Goal: Information Seeking & Learning: Learn about a topic

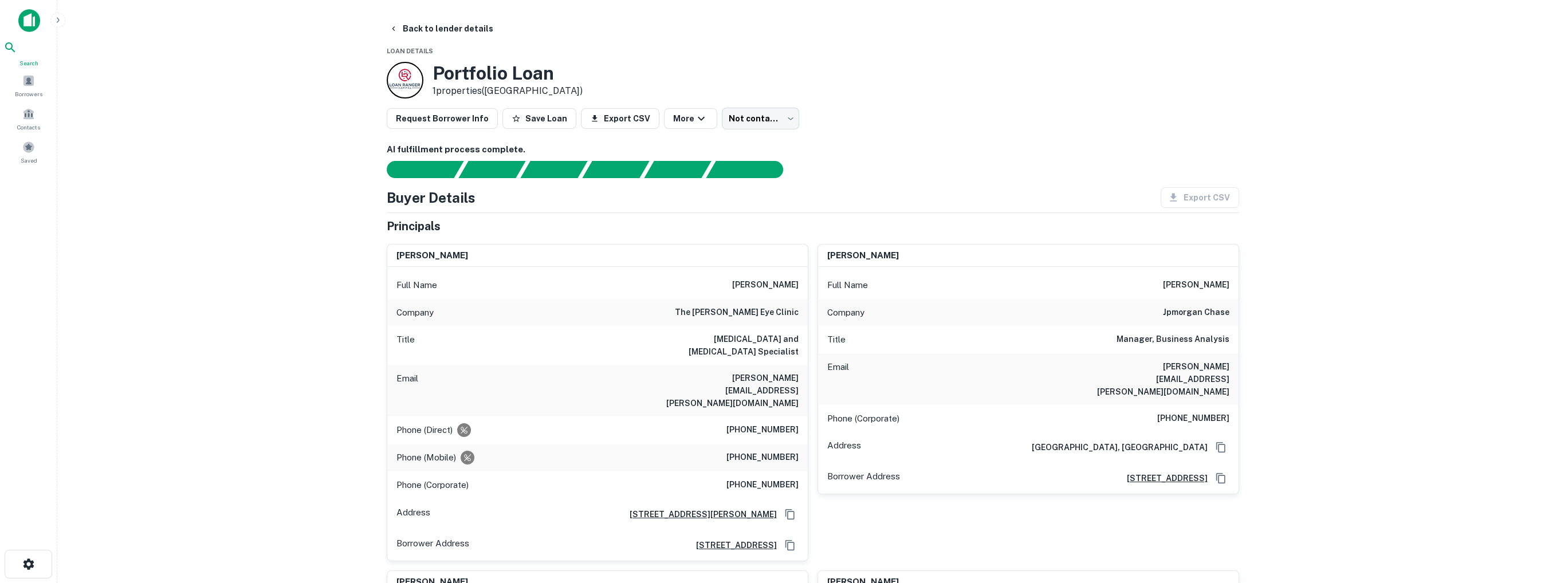
click at [17, 55] on icon at bounding box center [10, 47] width 14 height 14
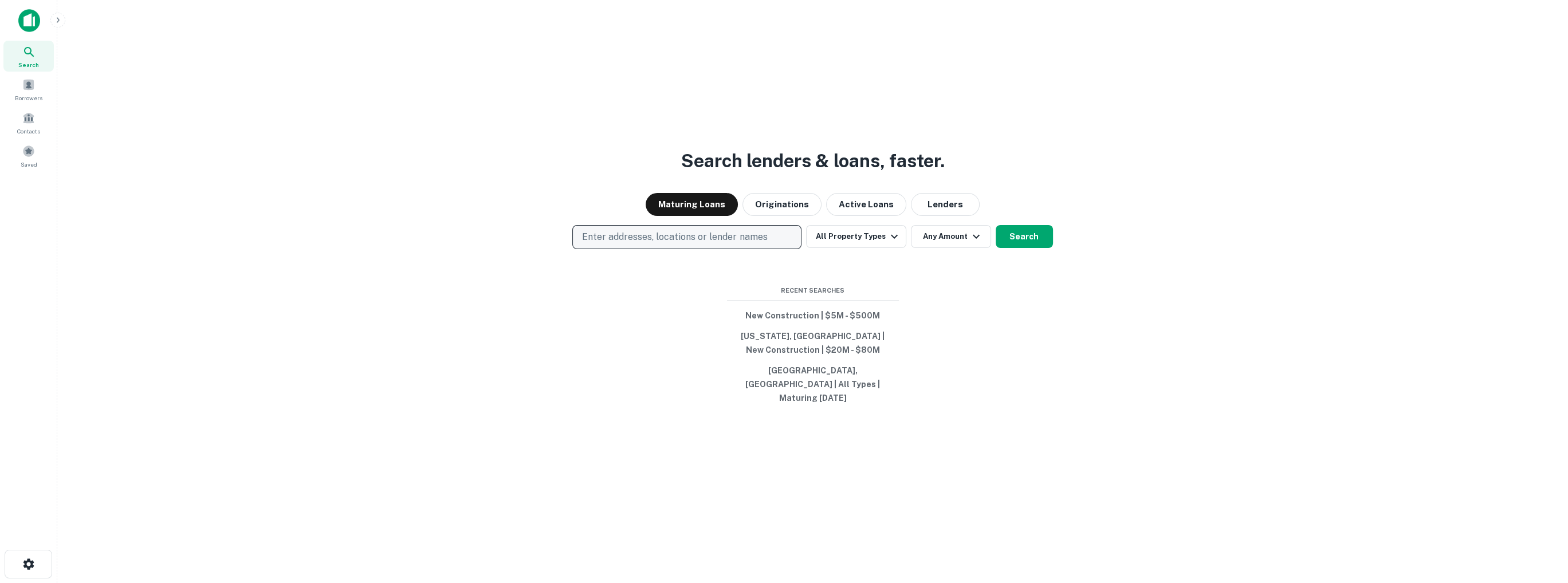
click at [651, 241] on p "Enter addresses, locations or lender names" at bounding box center [674, 237] width 185 height 14
type input "*"
type input "********"
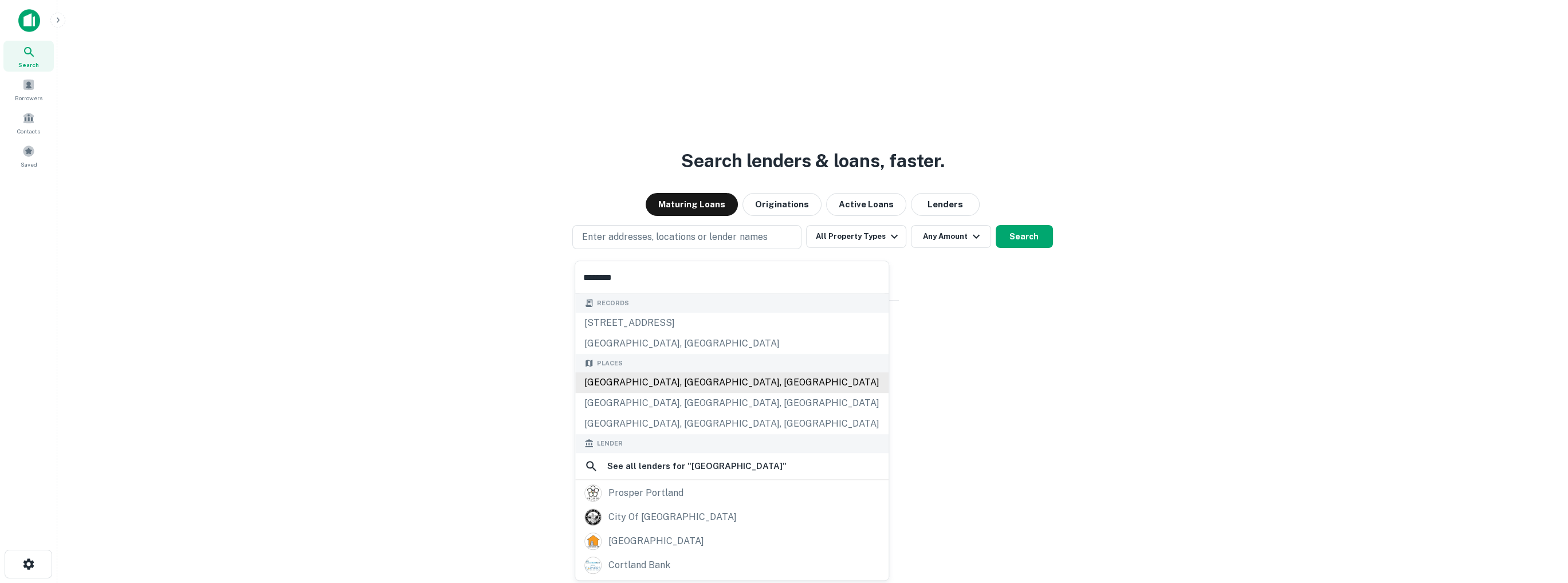
click at [631, 381] on div "[GEOGRAPHIC_DATA], [GEOGRAPHIC_DATA], [GEOGRAPHIC_DATA]" at bounding box center [732, 382] width 313 height 21
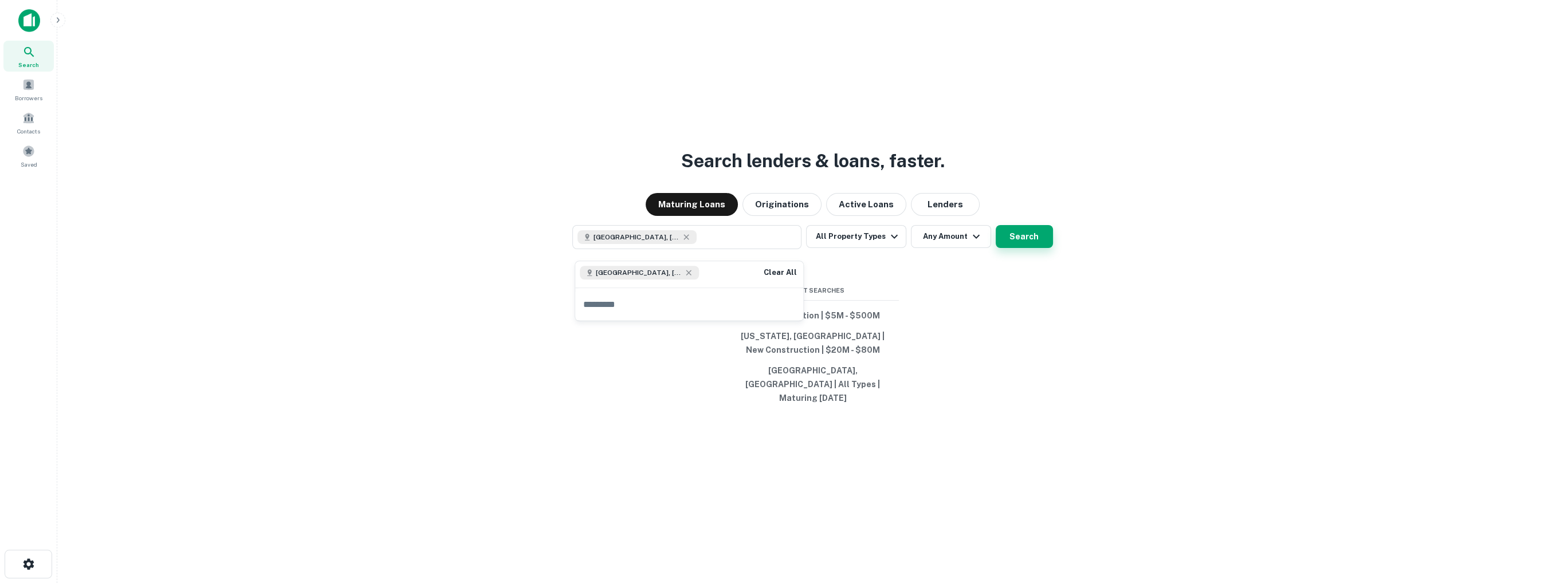
click at [1015, 246] on button "Search" at bounding box center [1024, 237] width 57 height 23
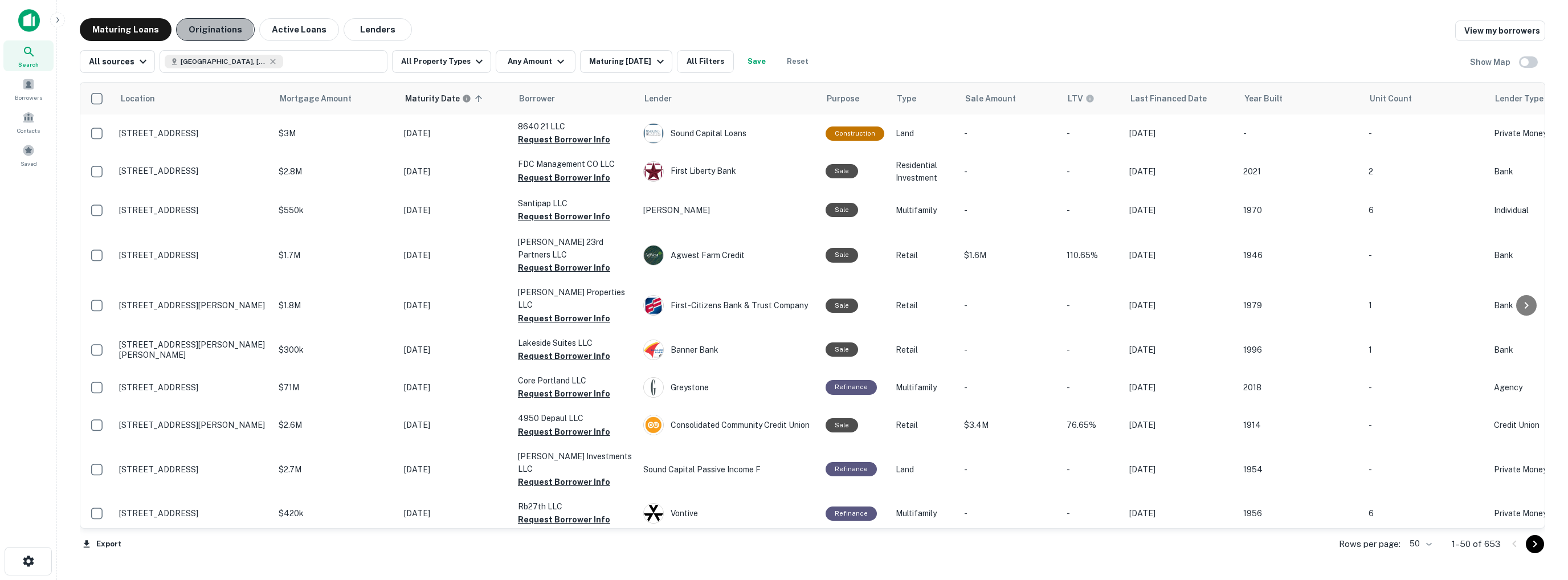
click at [206, 29] on button "Originations" at bounding box center [215, 29] width 79 height 23
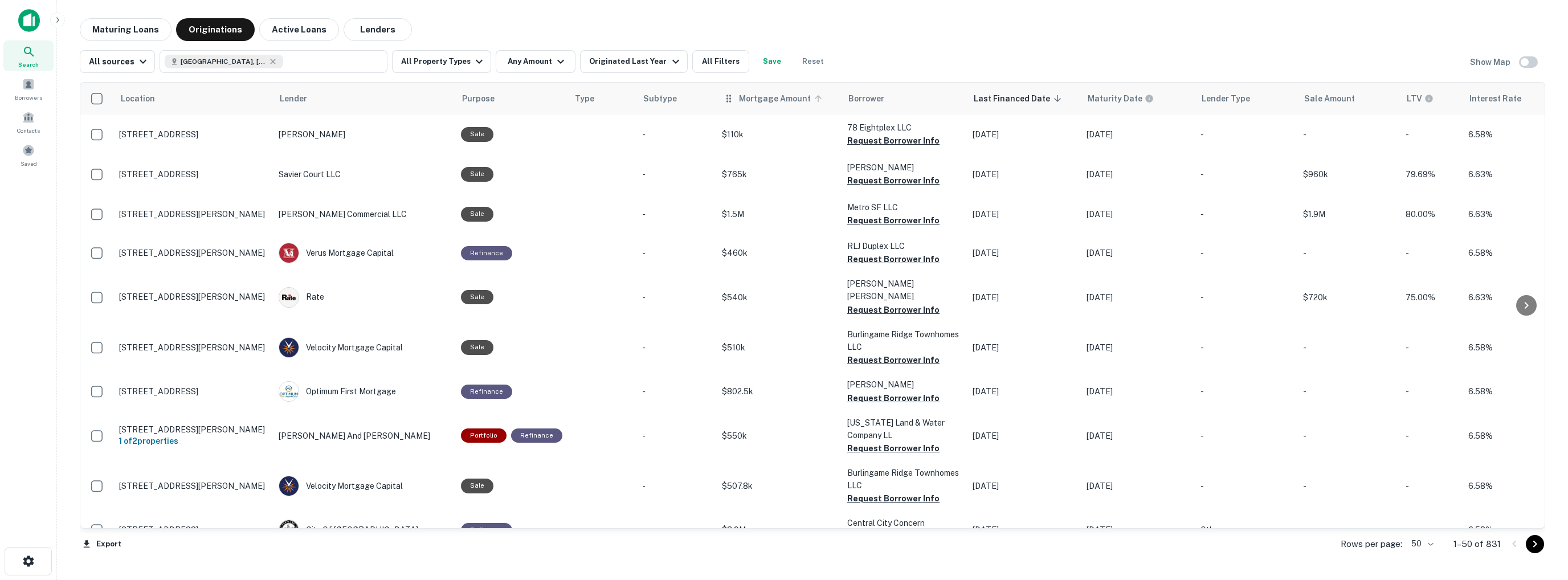
click at [748, 103] on span "Mortgage Amount" at bounding box center [782, 98] width 86 height 13
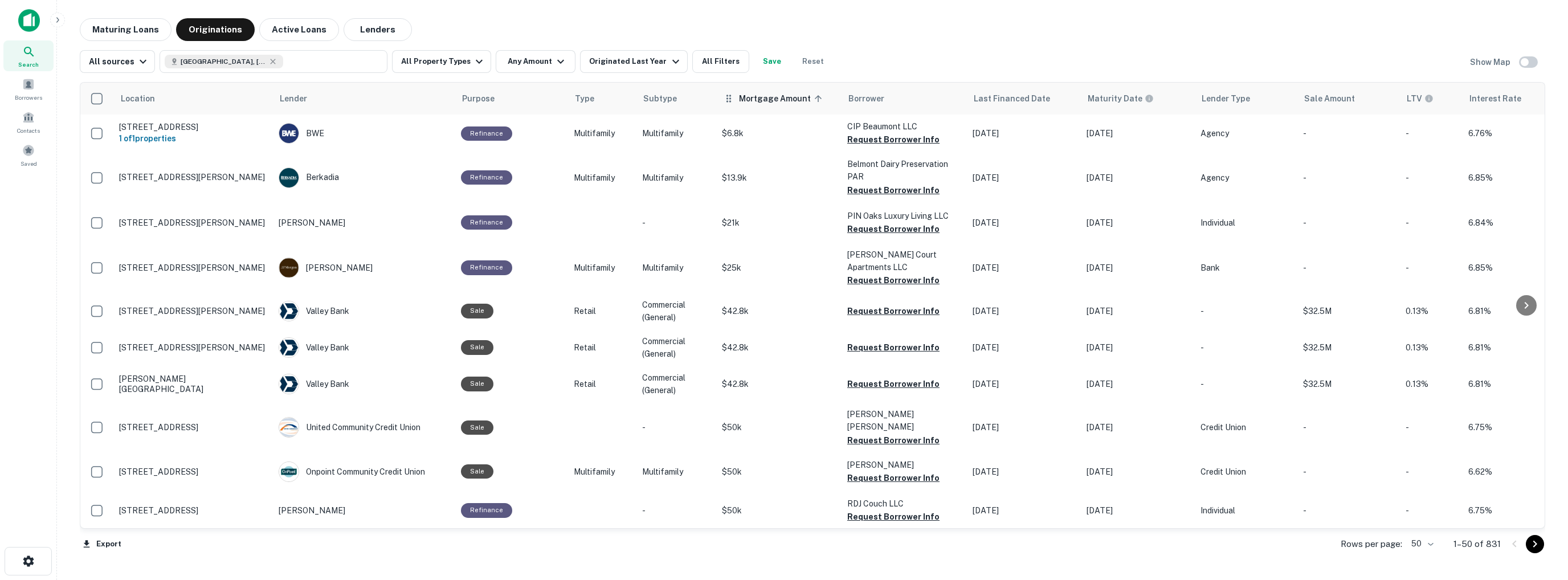
click at [748, 102] on span "Mortgage Amount sorted ascending" at bounding box center [782, 98] width 86 height 13
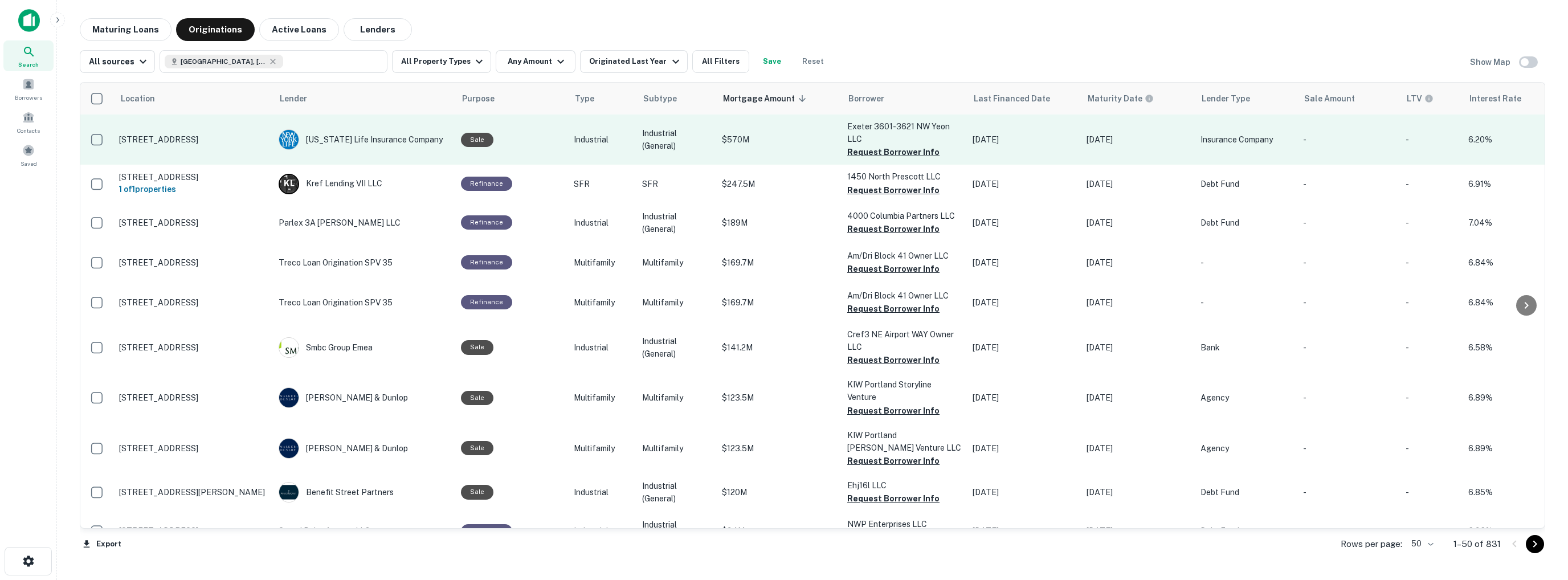
click at [199, 138] on p "[STREET_ADDRESS]" at bounding box center [193, 140] width 148 height 10
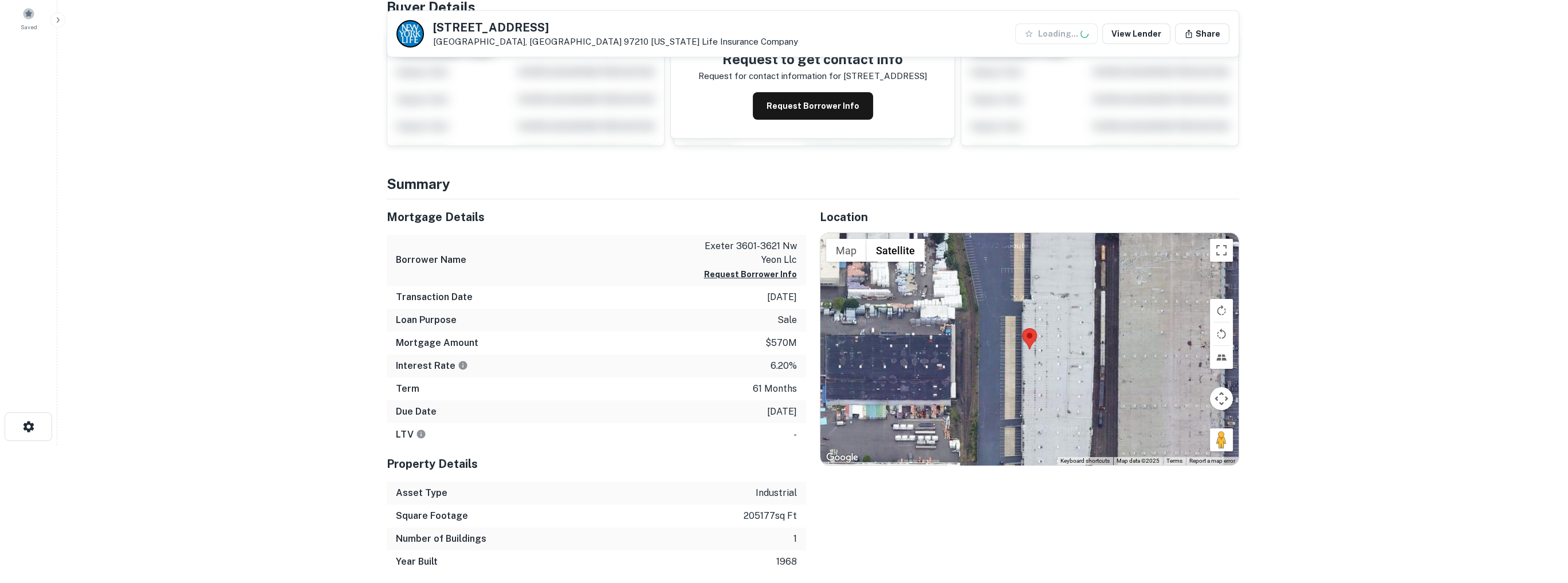
scroll to position [229, 0]
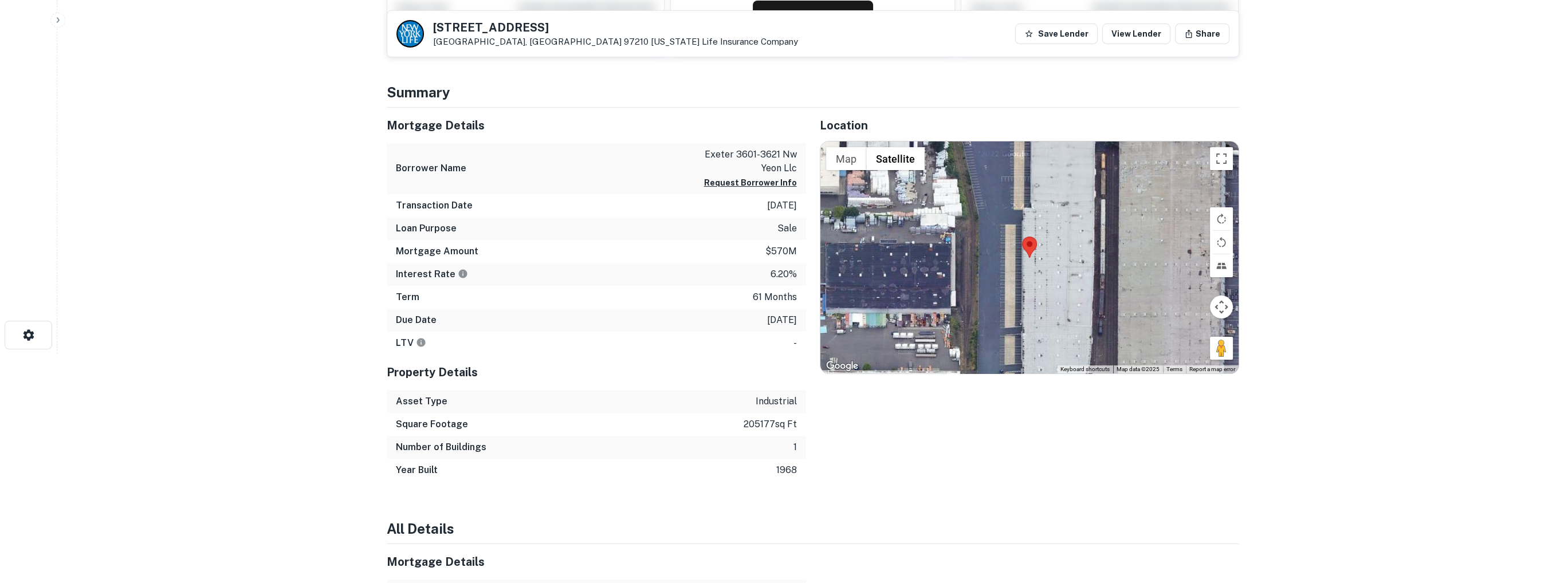
click at [1221, 312] on button "Map camera controls" at bounding box center [1222, 307] width 23 height 23
click at [1193, 341] on button "Zoom out" at bounding box center [1193, 336] width 23 height 23
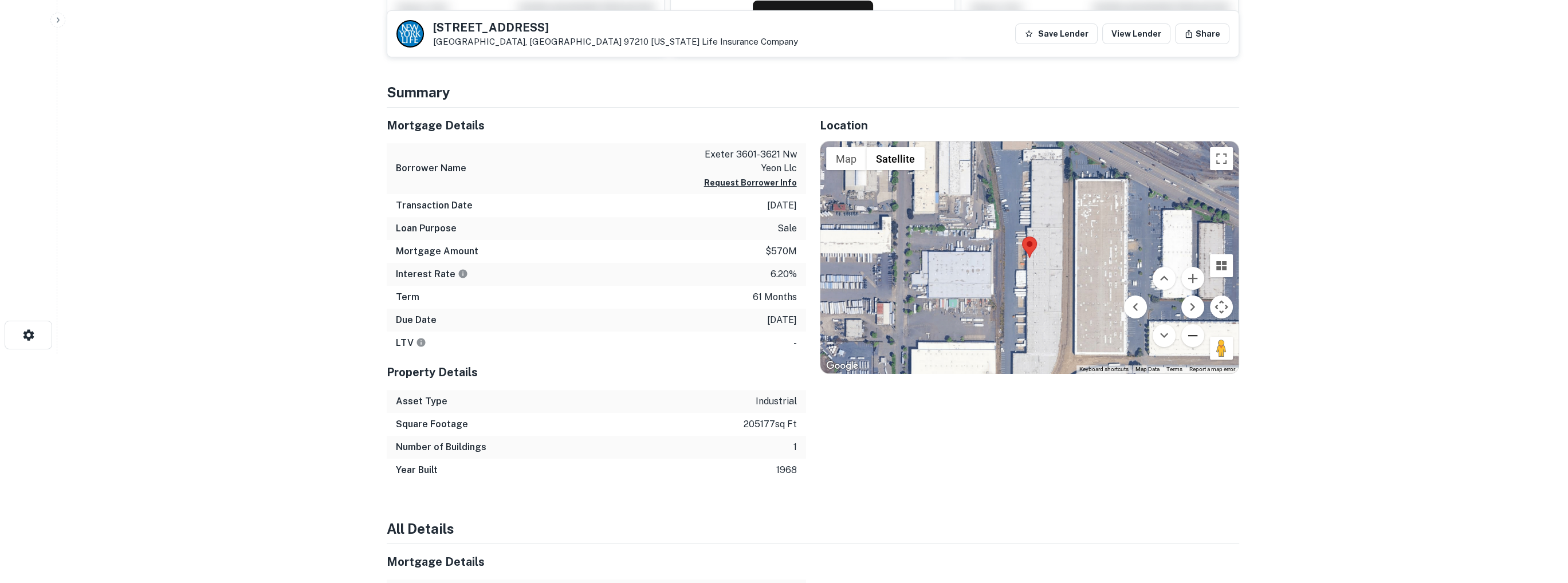
click at [1193, 341] on button "Zoom out" at bounding box center [1193, 336] width 23 height 23
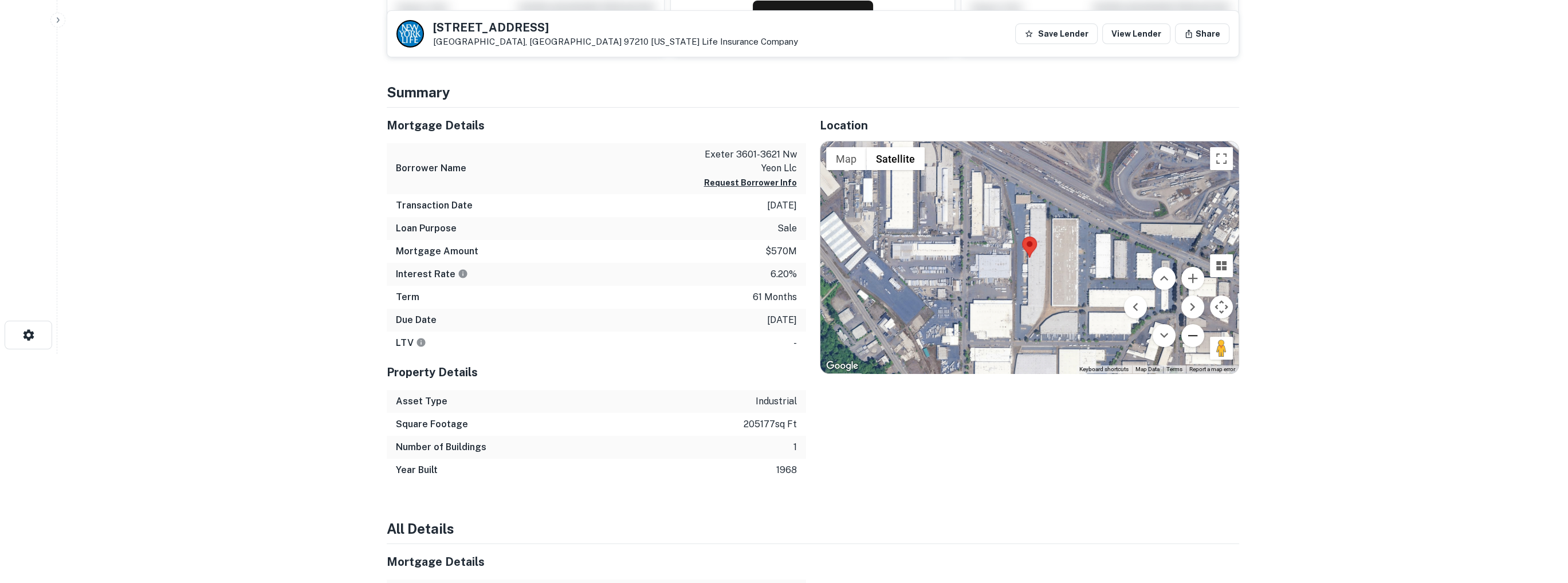
click at [1193, 341] on button "Zoom out" at bounding box center [1193, 336] width 23 height 23
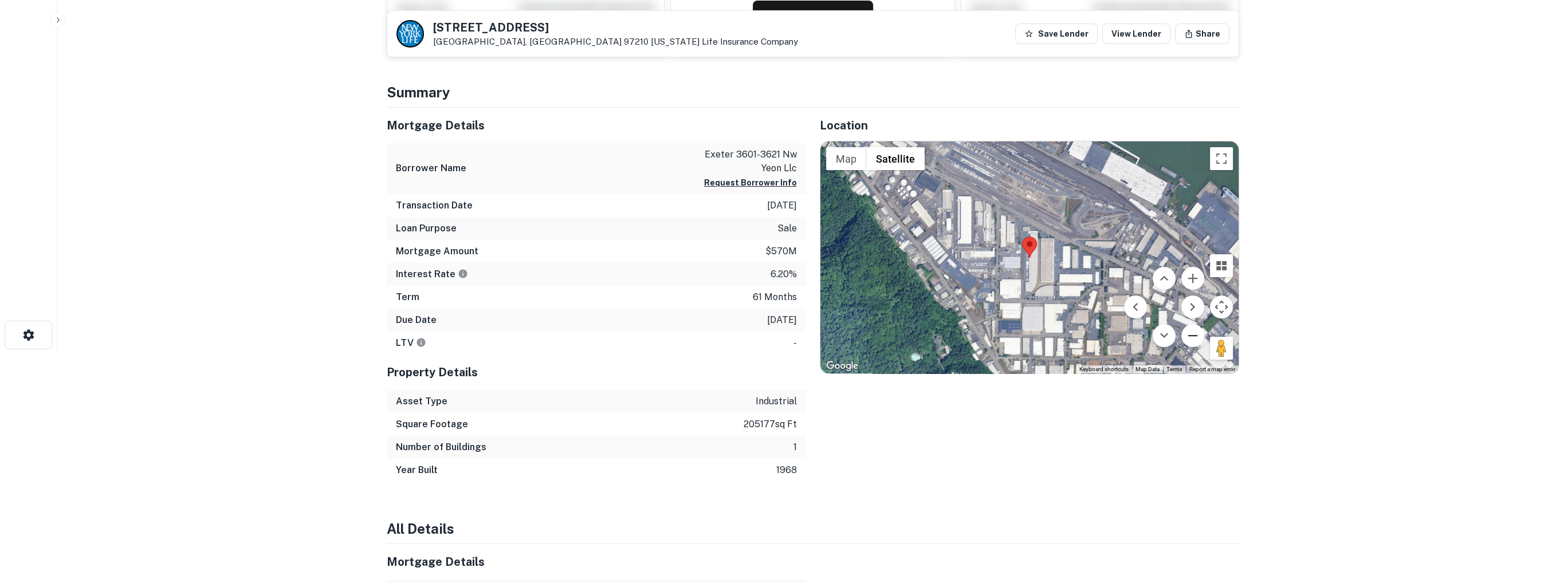
click at [1193, 341] on button "Zoom out" at bounding box center [1193, 336] width 23 height 23
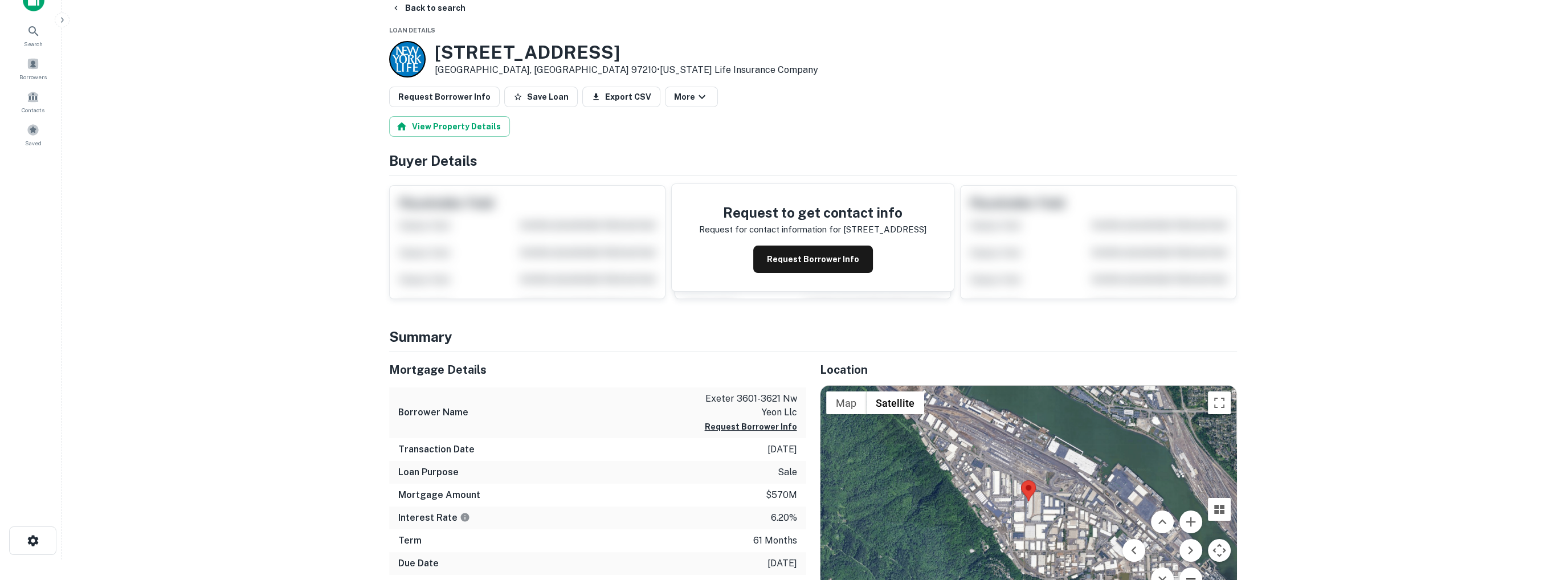
scroll to position [0, 0]
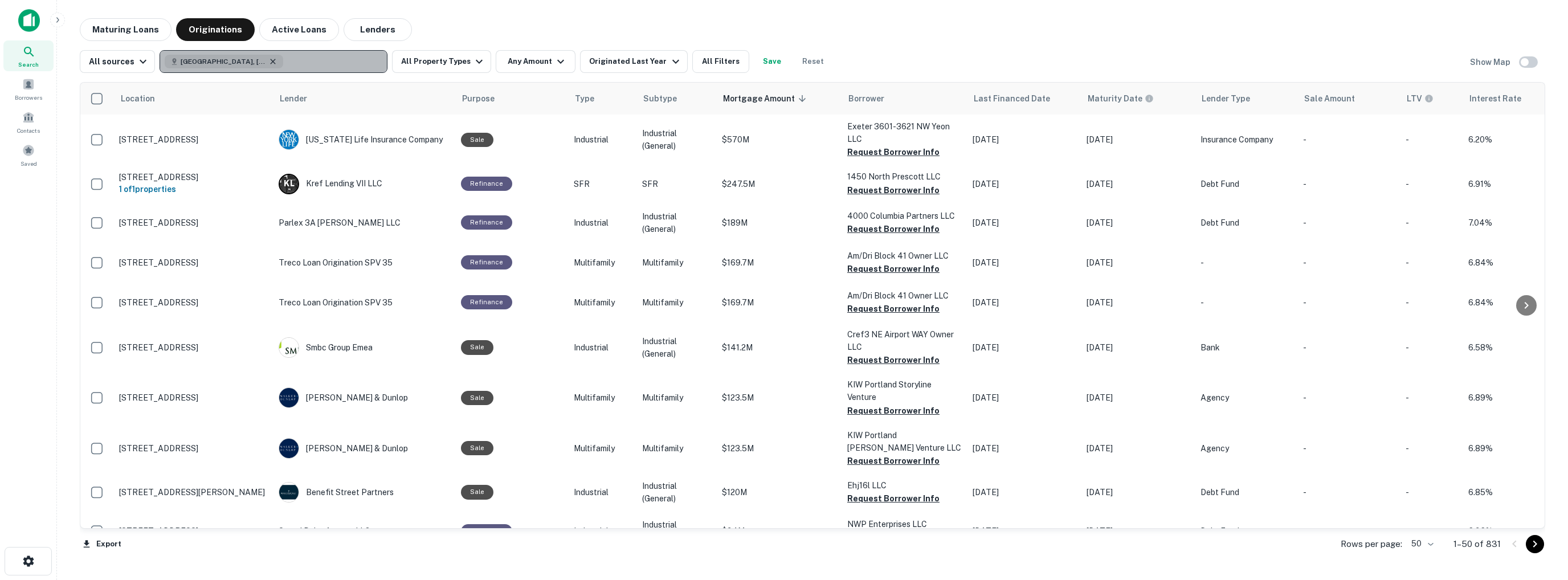
click at [268, 61] on icon "button" at bounding box center [273, 61] width 9 height 9
type input "*******"
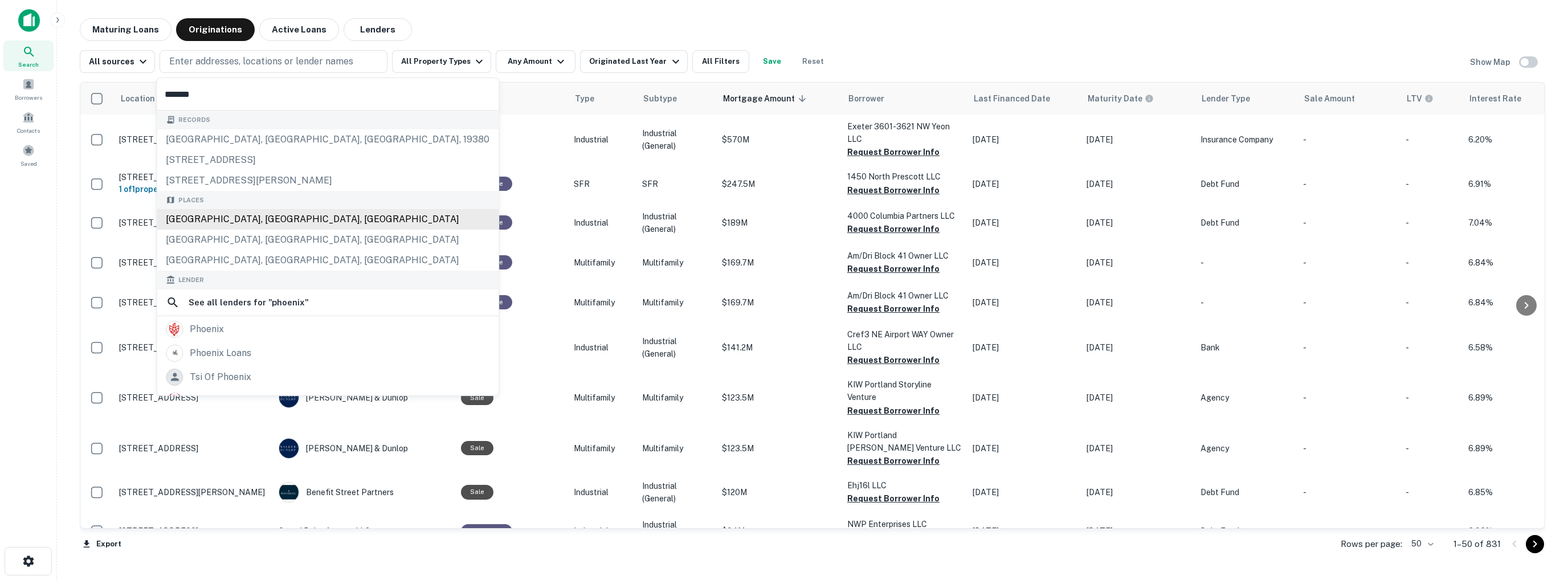
click at [227, 217] on div "[GEOGRAPHIC_DATA], [GEOGRAPHIC_DATA], [GEOGRAPHIC_DATA]" at bounding box center [328, 220] width 342 height 20
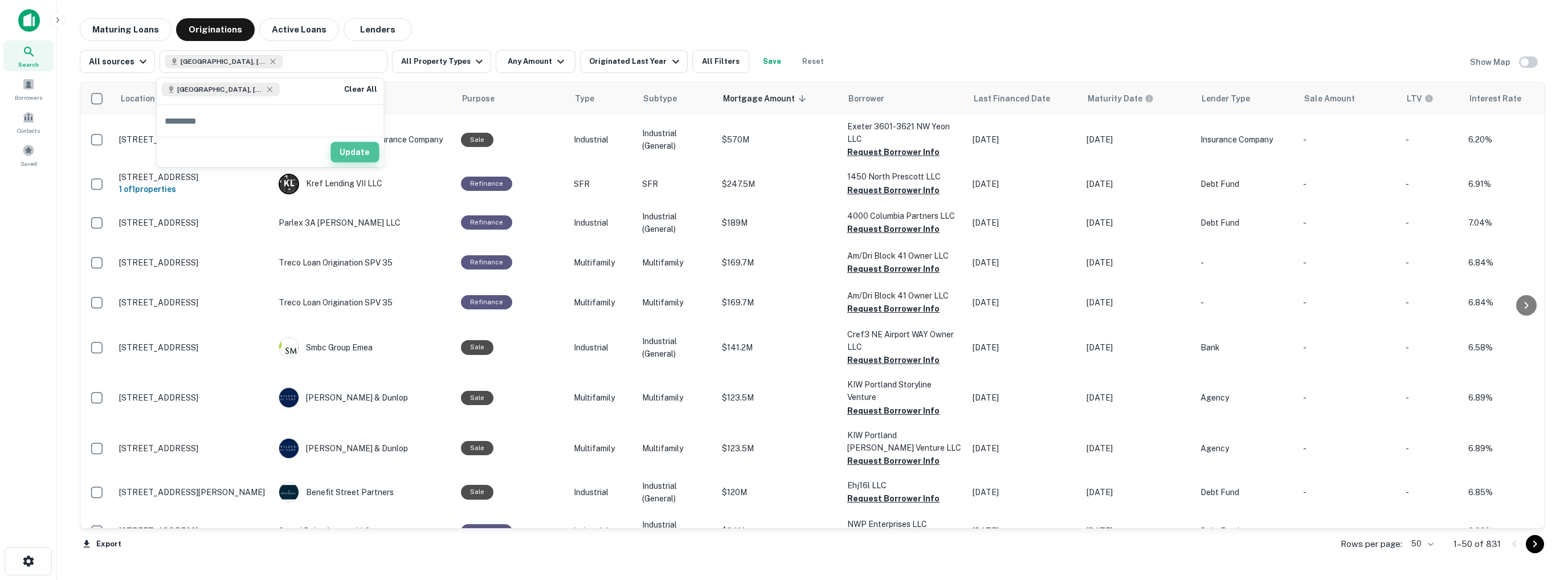
click at [364, 154] on button "Update" at bounding box center [355, 152] width 49 height 20
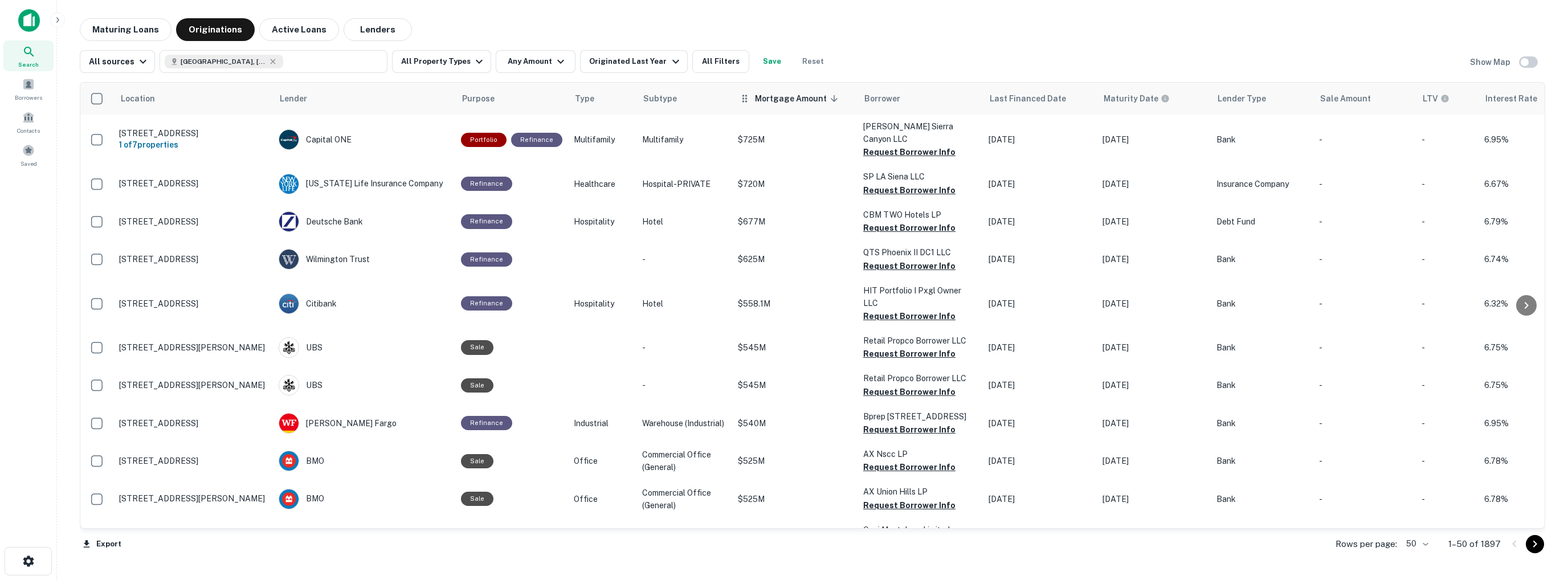
click at [780, 106] on th "Mortgage Amount sorted descending" at bounding box center [795, 99] width 125 height 32
click at [829, 99] on icon at bounding box center [834, 99] width 10 height 10
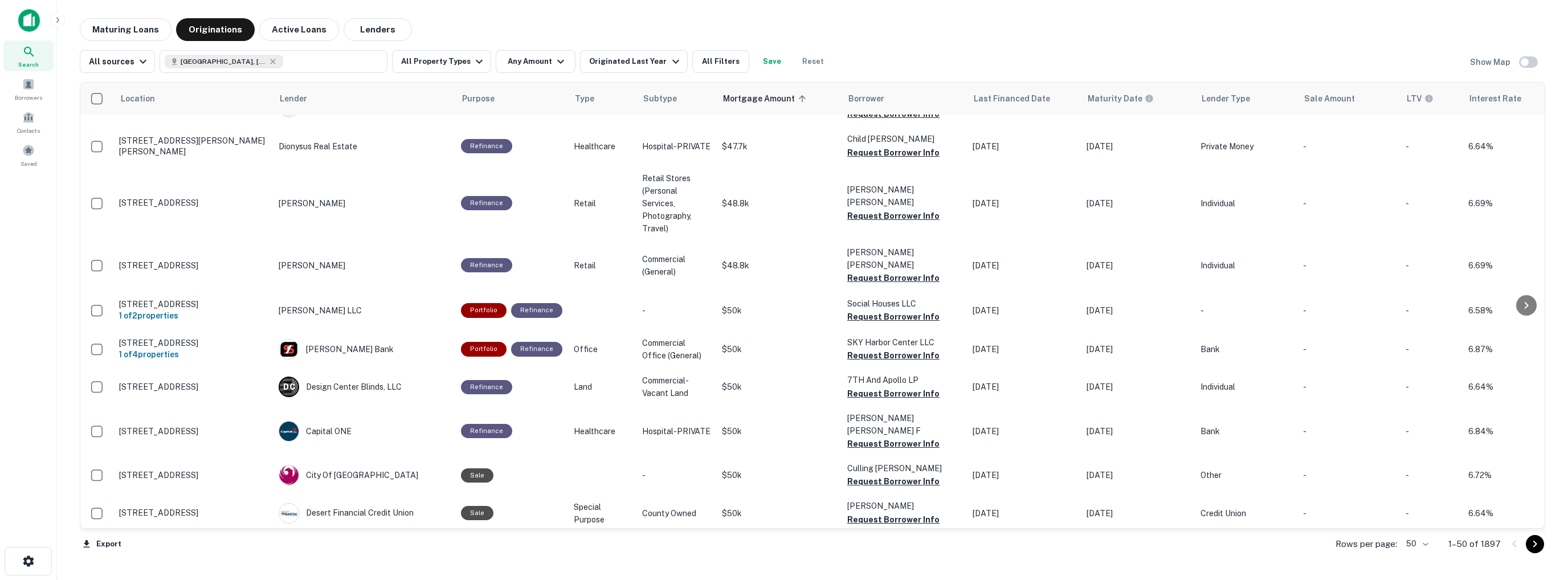
scroll to position [1641, 0]
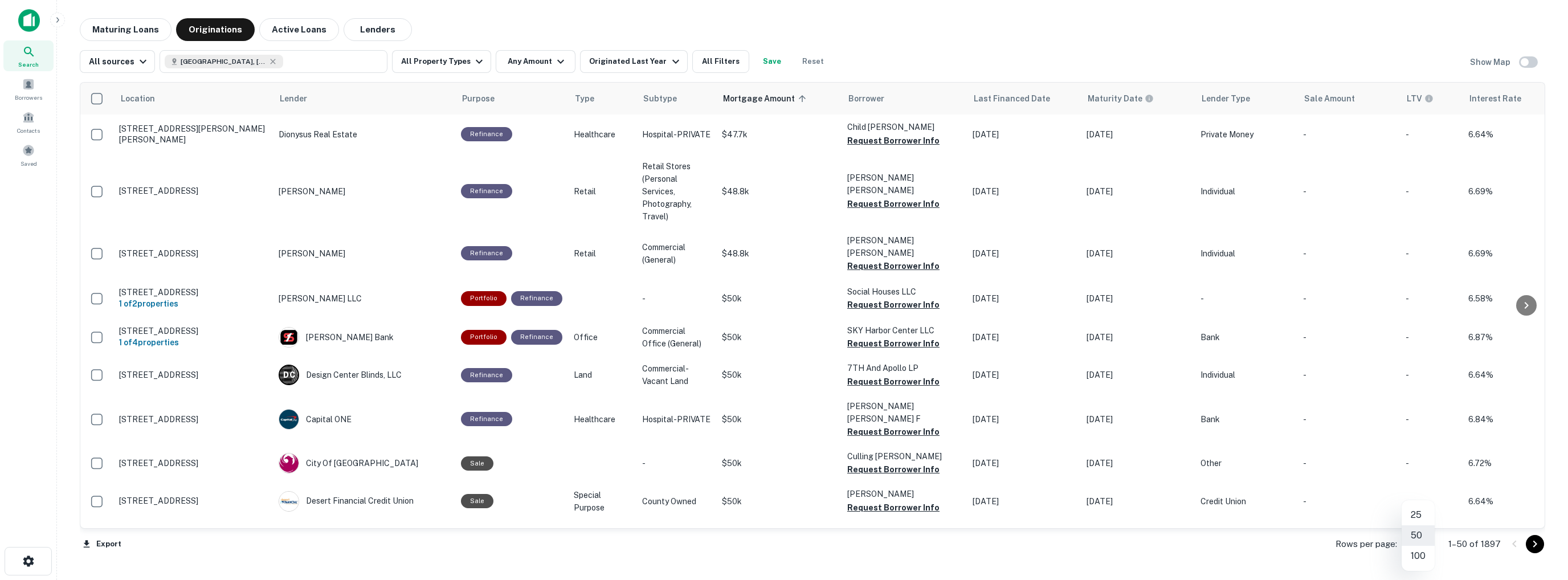
click at [1425, 541] on body "Search Borrowers Contacts Saved Maturing Loans Originations Active Loans Lender…" at bounding box center [784, 290] width 1568 height 580
click at [1418, 555] on li "100" at bounding box center [1418, 556] width 33 height 20
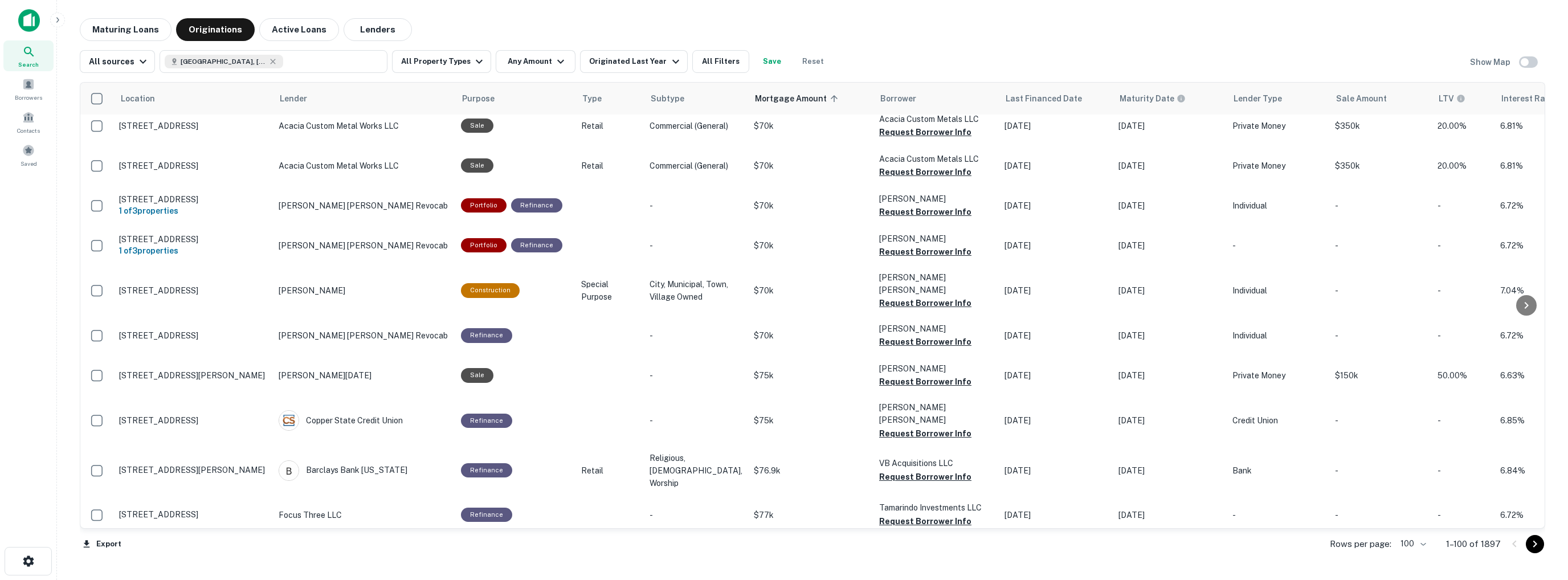
scroll to position [3878, 0]
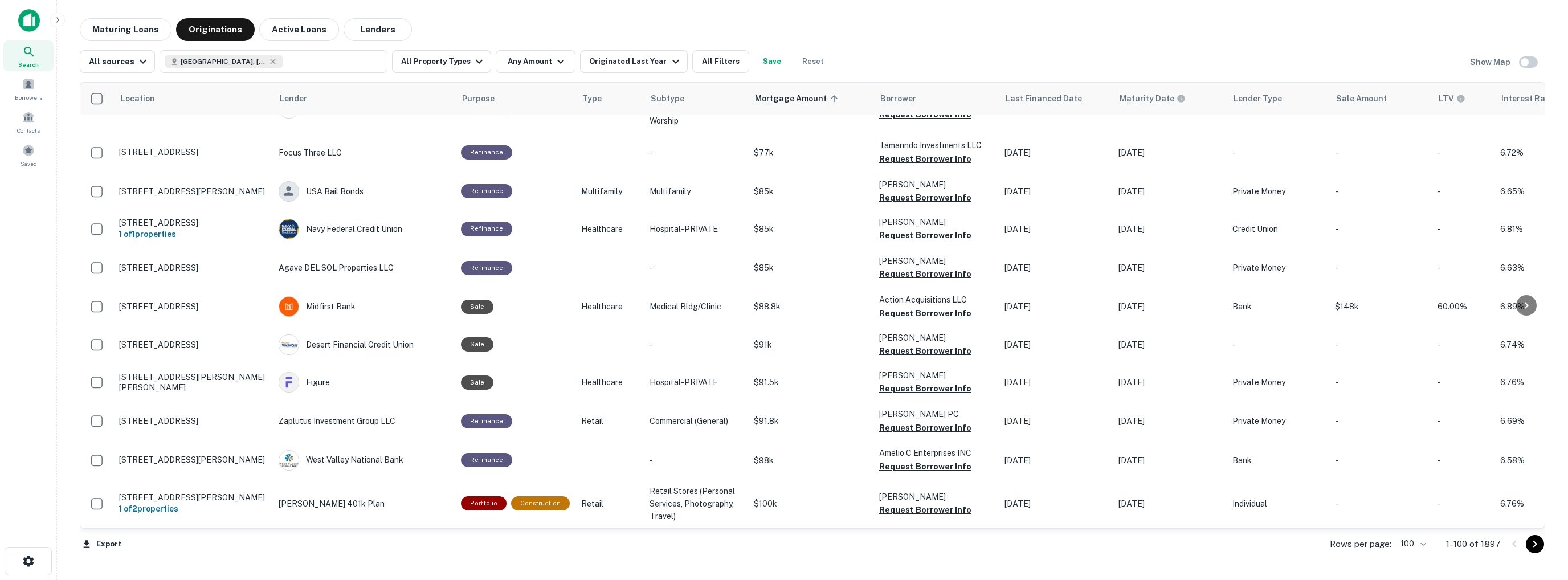
click at [1535, 546] on icon "Go to next page" at bounding box center [1535, 544] width 13 height 13
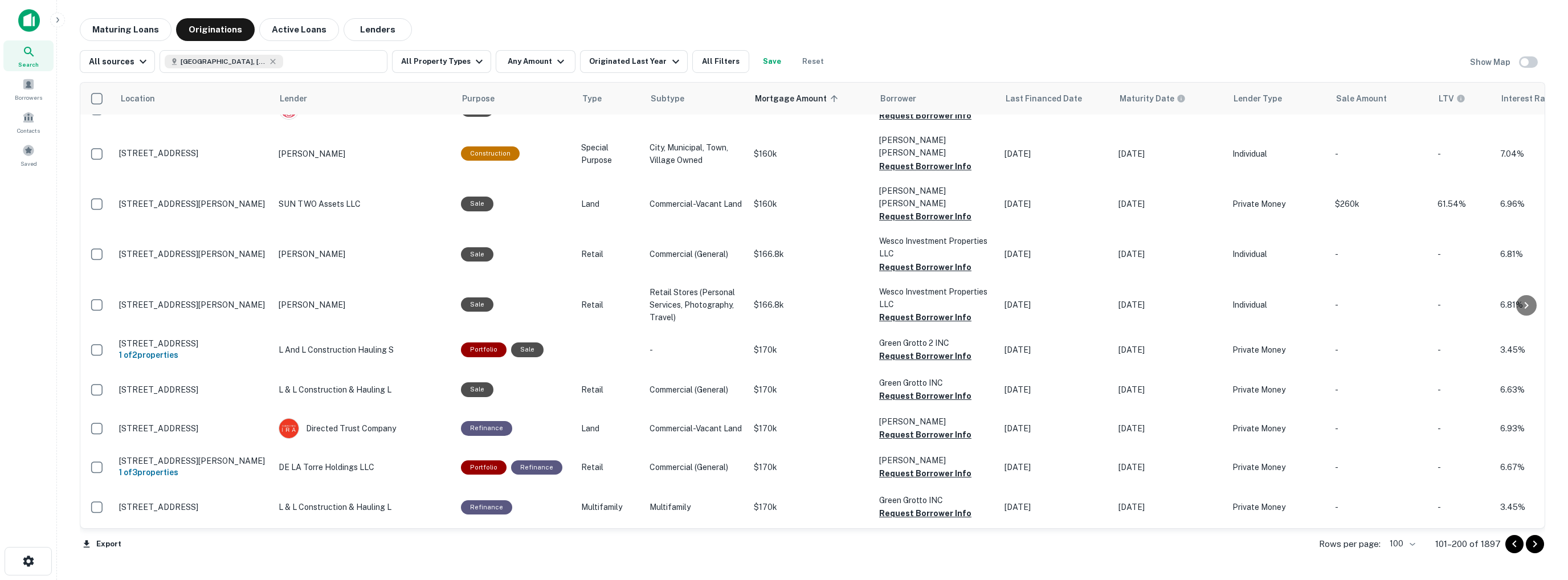
scroll to position [3827, 0]
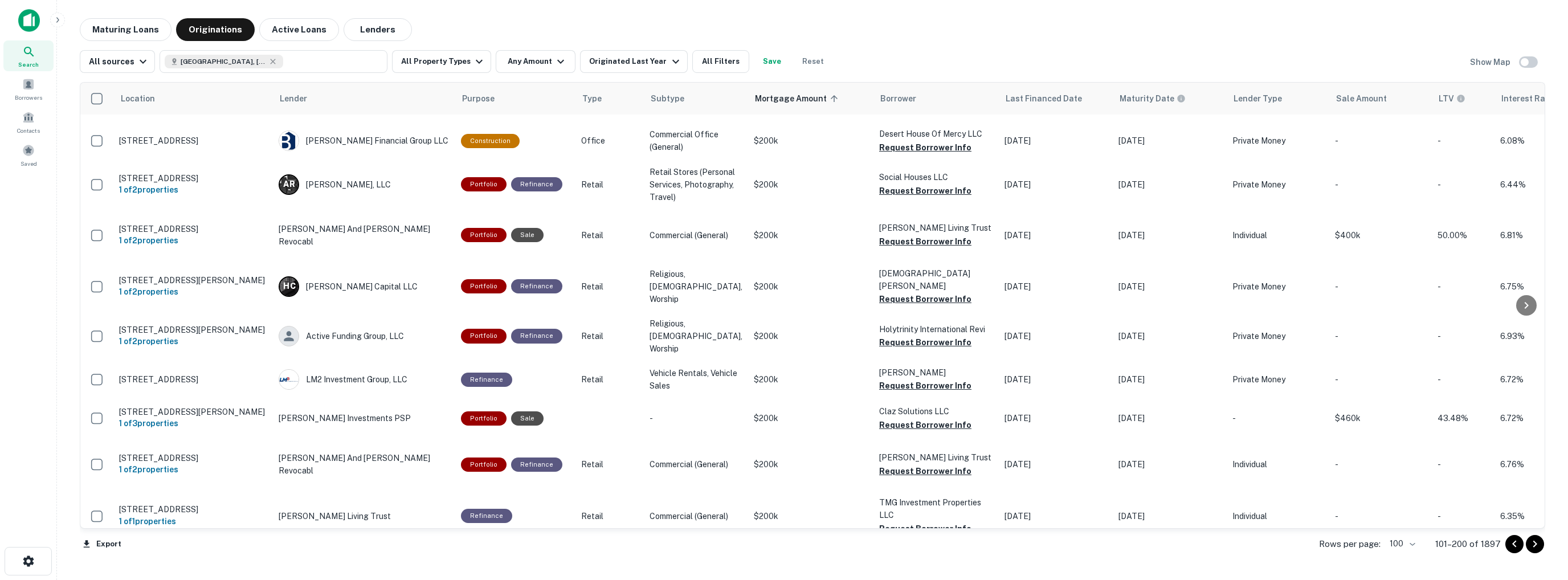
click at [1537, 544] on icon "Go to next page" at bounding box center [1535, 544] width 13 height 13
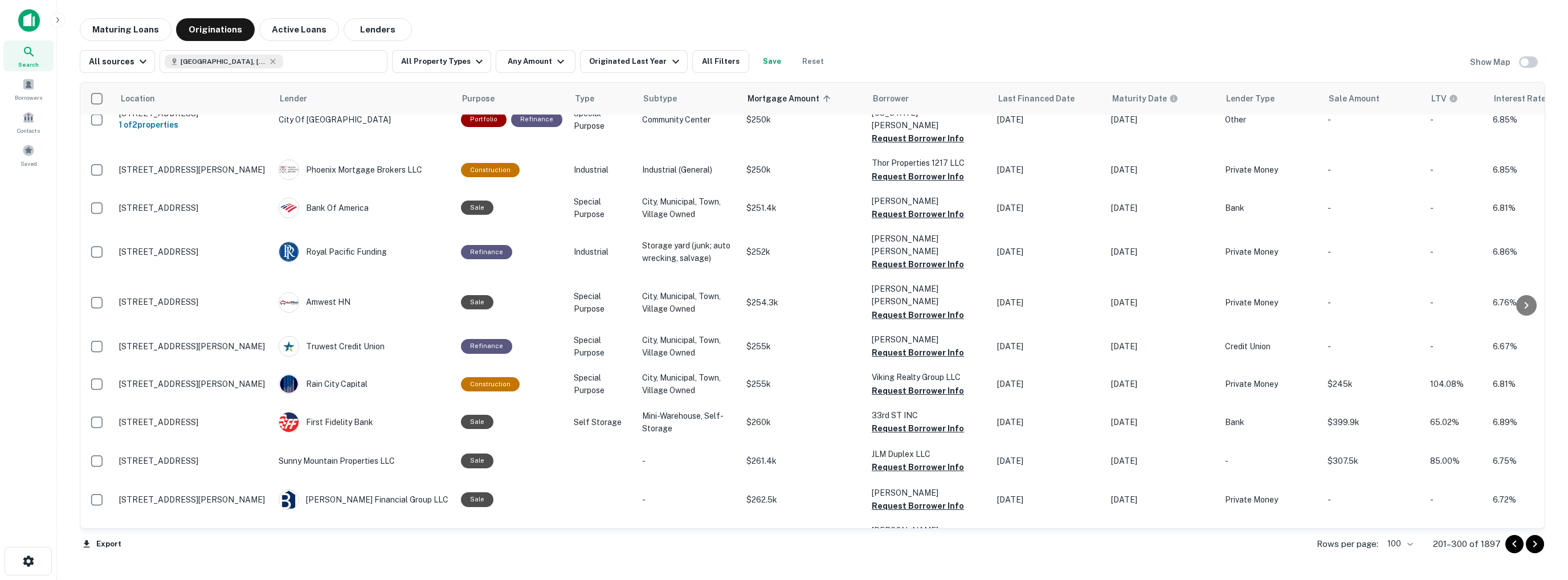
scroll to position [3796, 0]
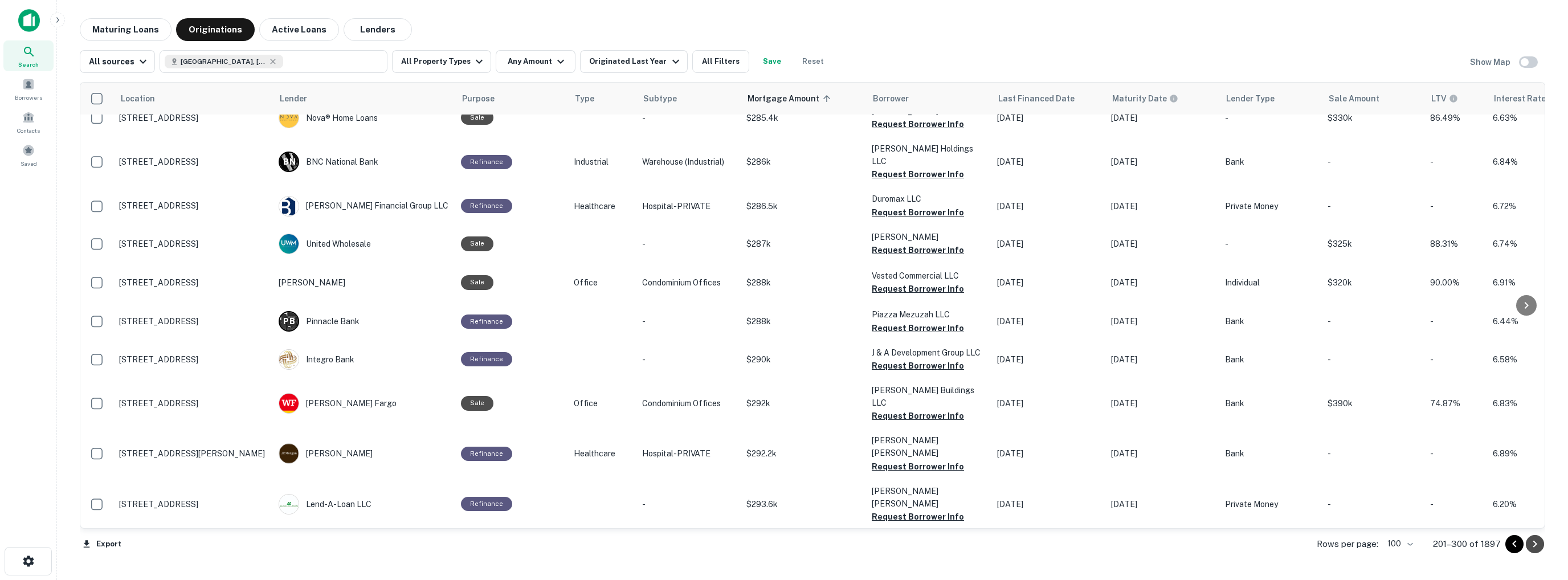
click at [1538, 545] on icon "Go to next page" at bounding box center [1535, 544] width 13 height 13
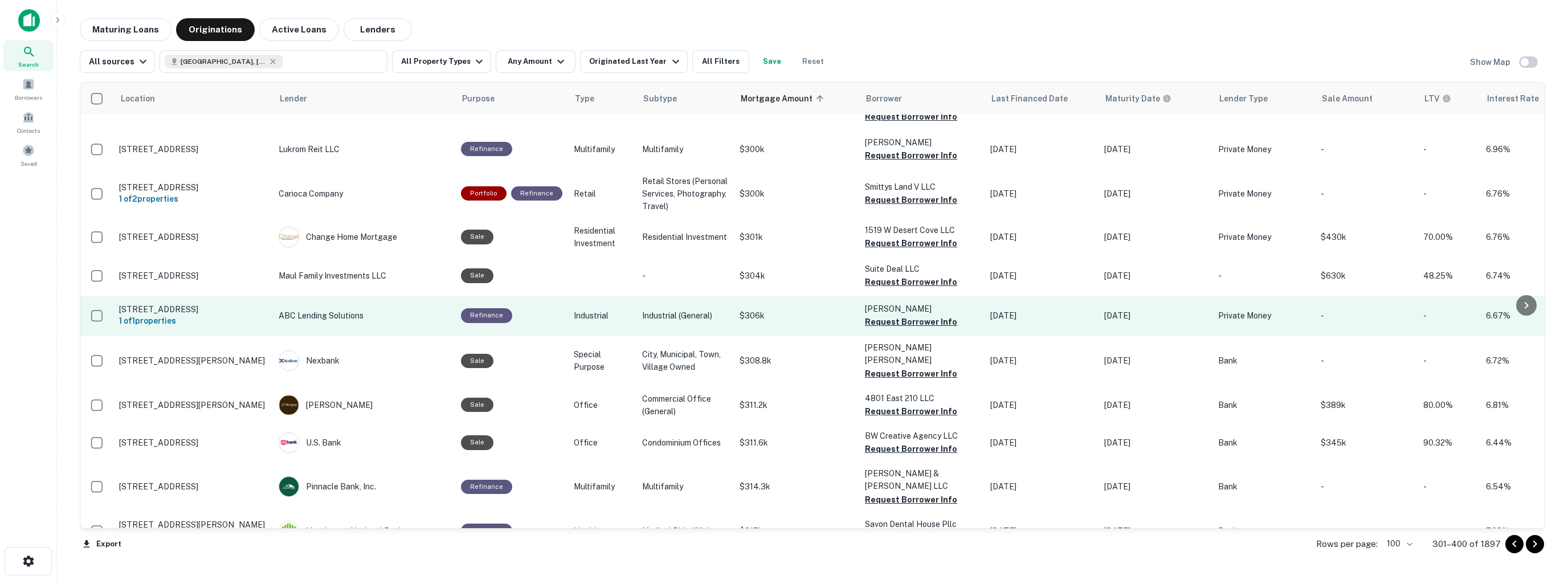
scroll to position [285, 0]
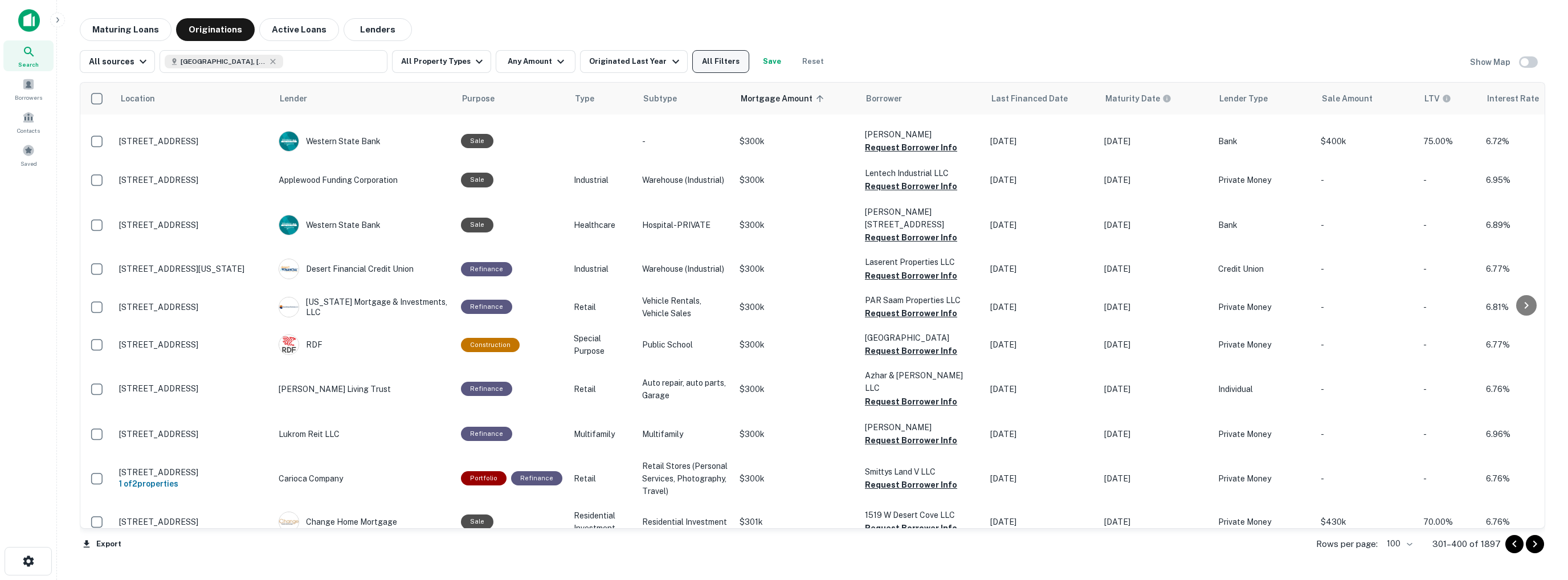
click at [693, 60] on button "All Filters" at bounding box center [720, 61] width 57 height 23
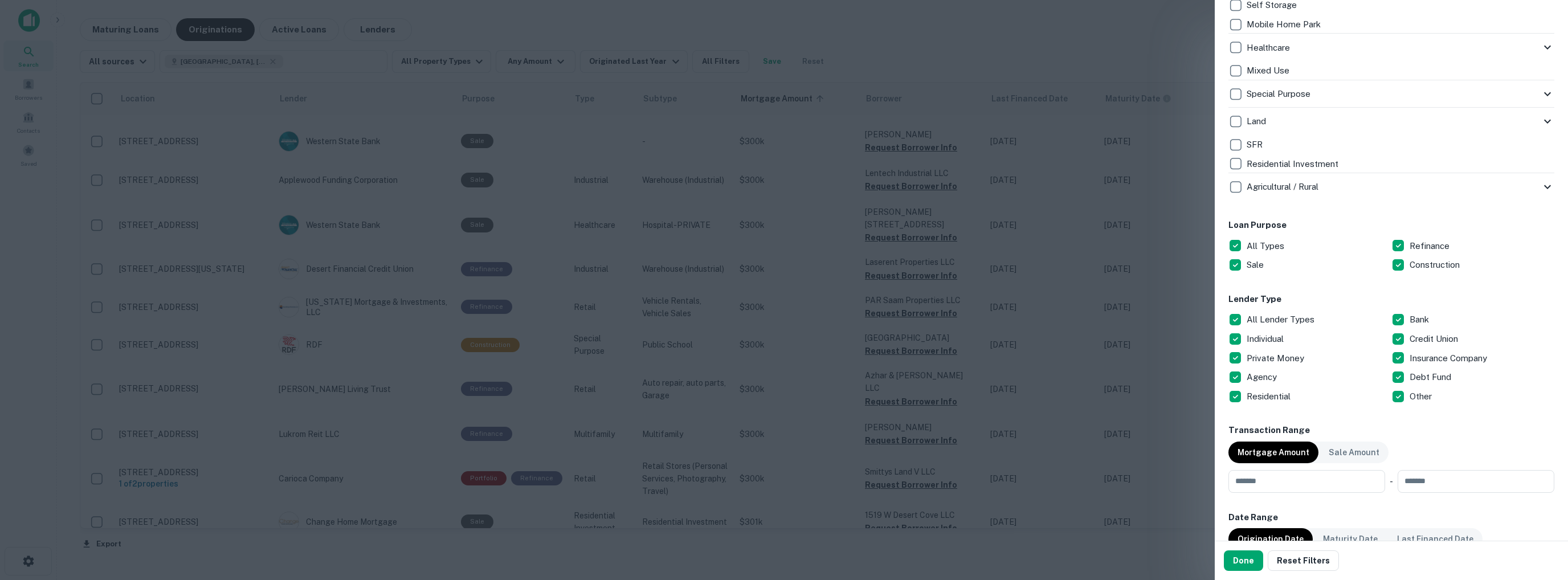
scroll to position [456, 0]
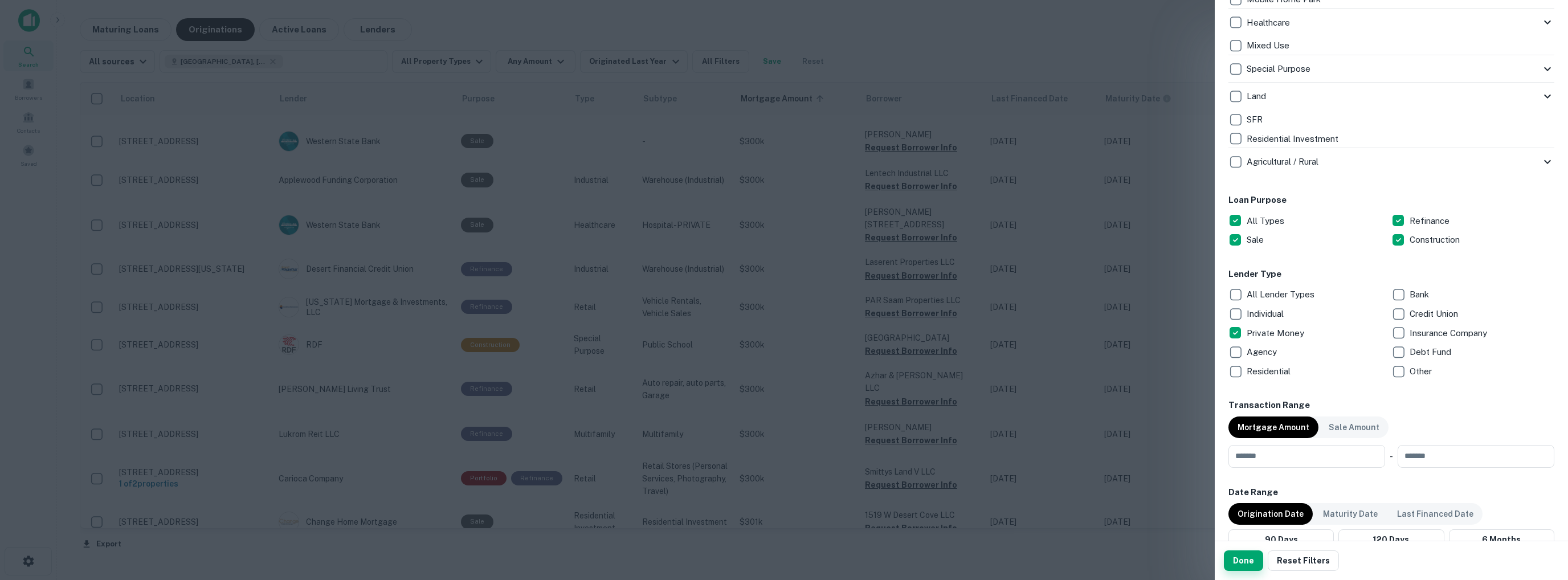
click at [1249, 559] on button "Done" at bounding box center [1243, 561] width 39 height 20
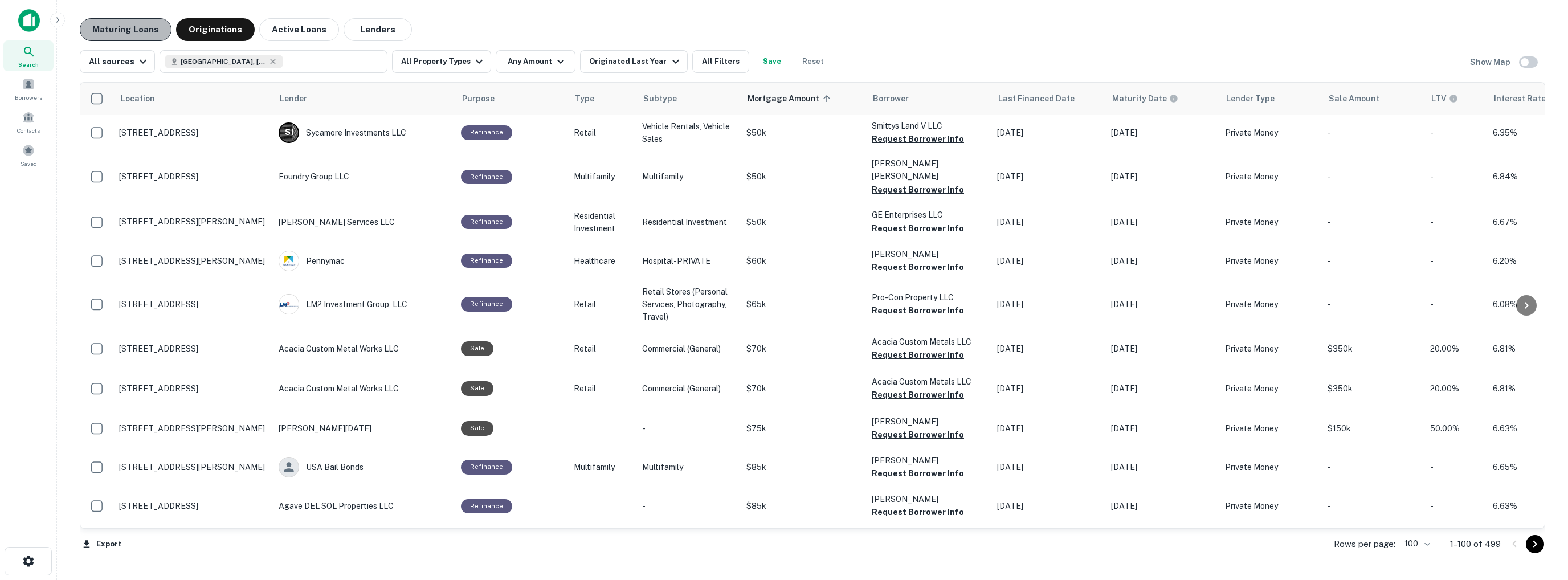
click at [124, 28] on button "Maturing Loans" at bounding box center [125, 29] width 92 height 23
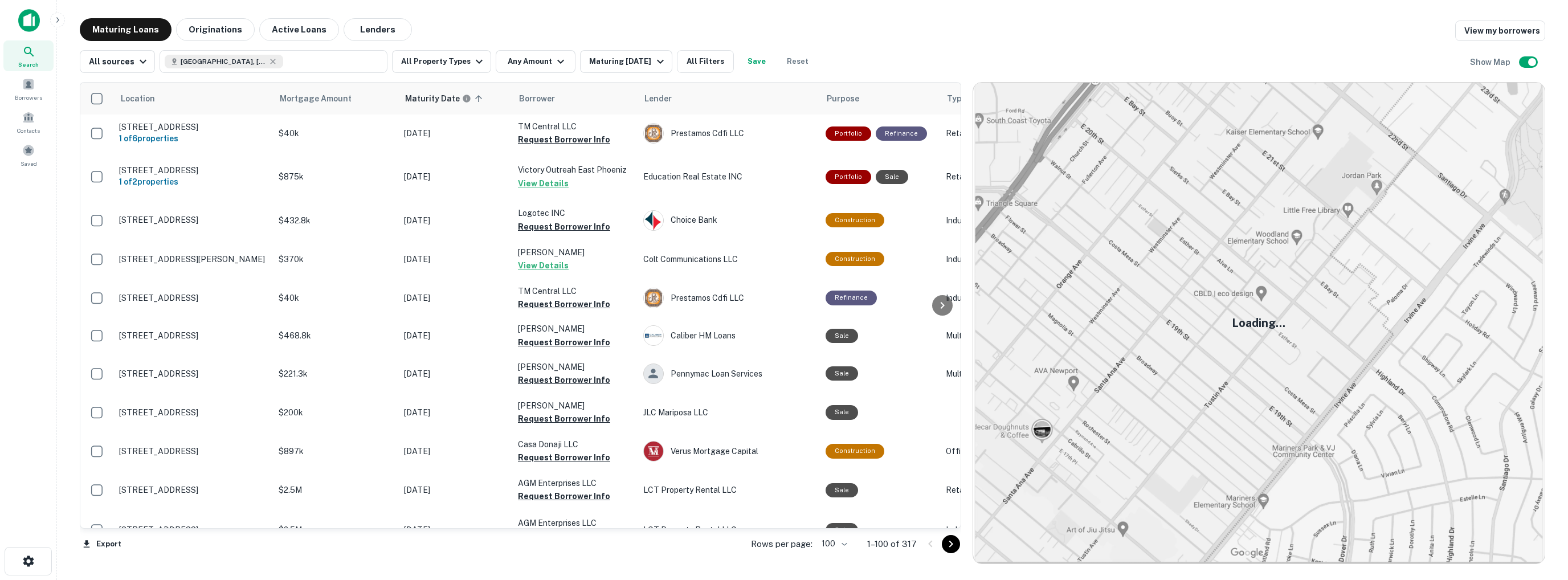
scroll to position [1026, 0]
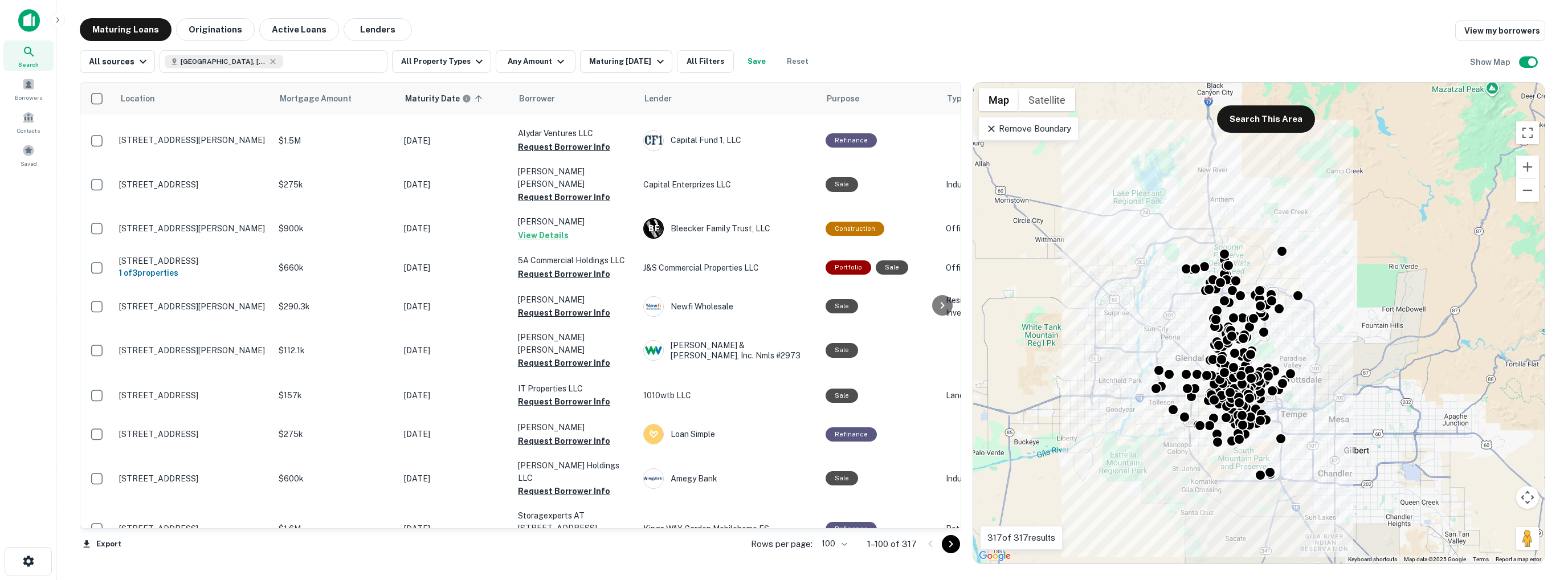
drag, startPoint x: 1359, startPoint y: 176, endPoint x: 1316, endPoint y: 178, distance: 43.0
click at [1316, 178] on div "To activate drag with keyboard, press Alt + Enter. Once in keyboard drag state,…" at bounding box center [1259, 323] width 572 height 481
click at [1267, 126] on button "Search This Area" at bounding box center [1266, 119] width 98 height 28
click at [992, 126] on icon at bounding box center [992, 129] width 12 height 12
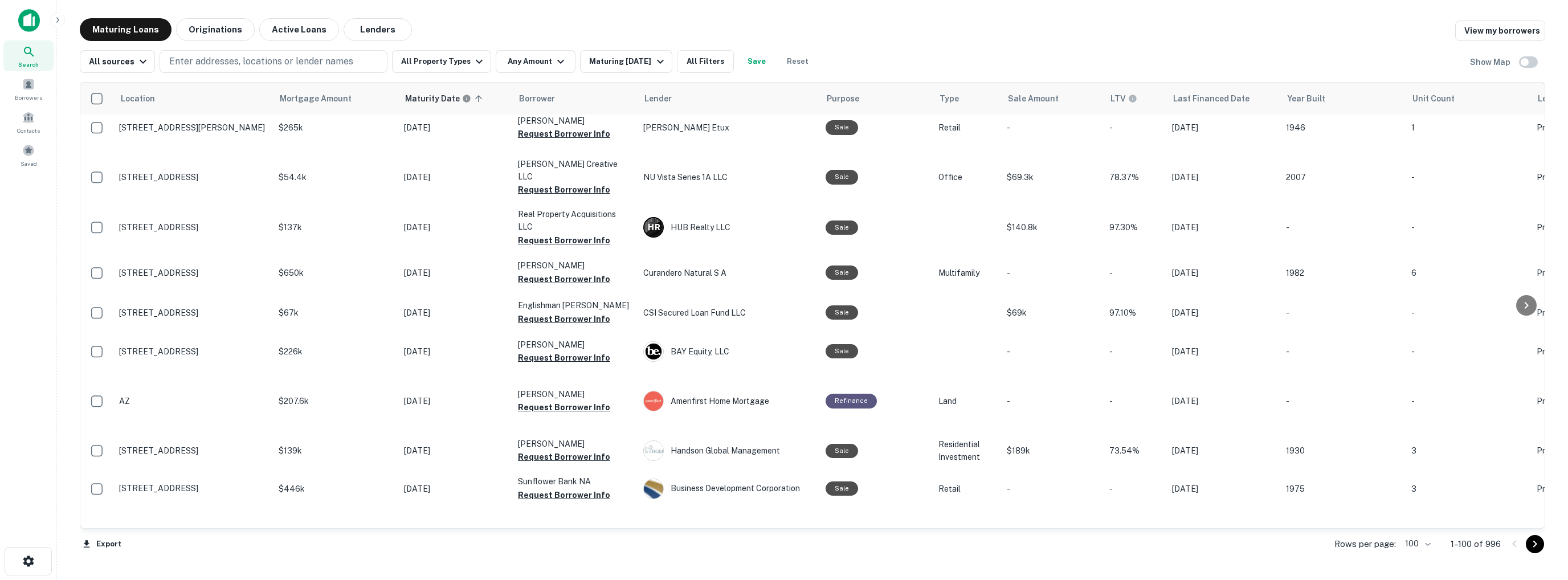
scroll to position [1367, 0]
